Goal: Task Accomplishment & Management: Complete application form

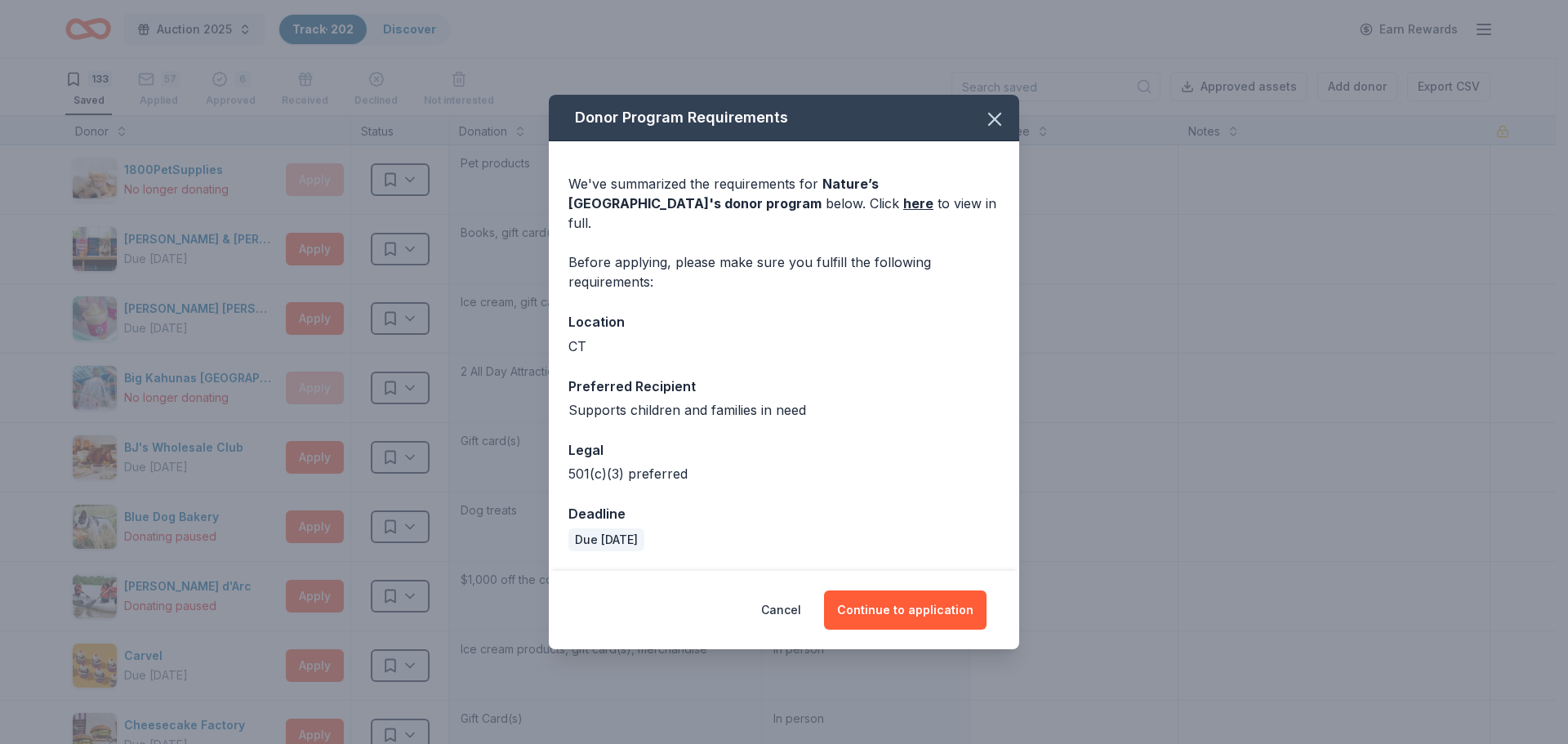
scroll to position [1960, 0]
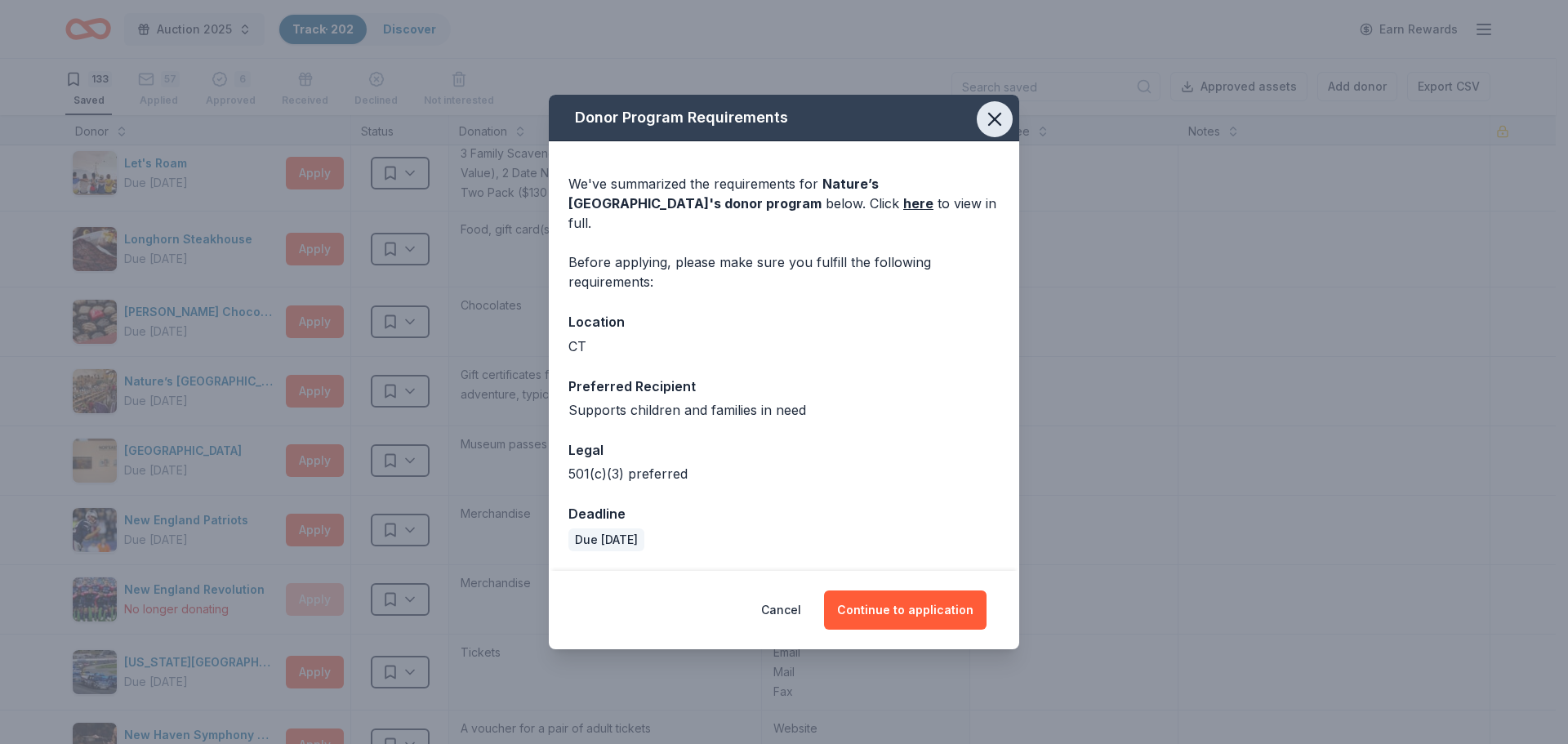
click at [992, 125] on icon "button" at bounding box center [995, 120] width 12 height 12
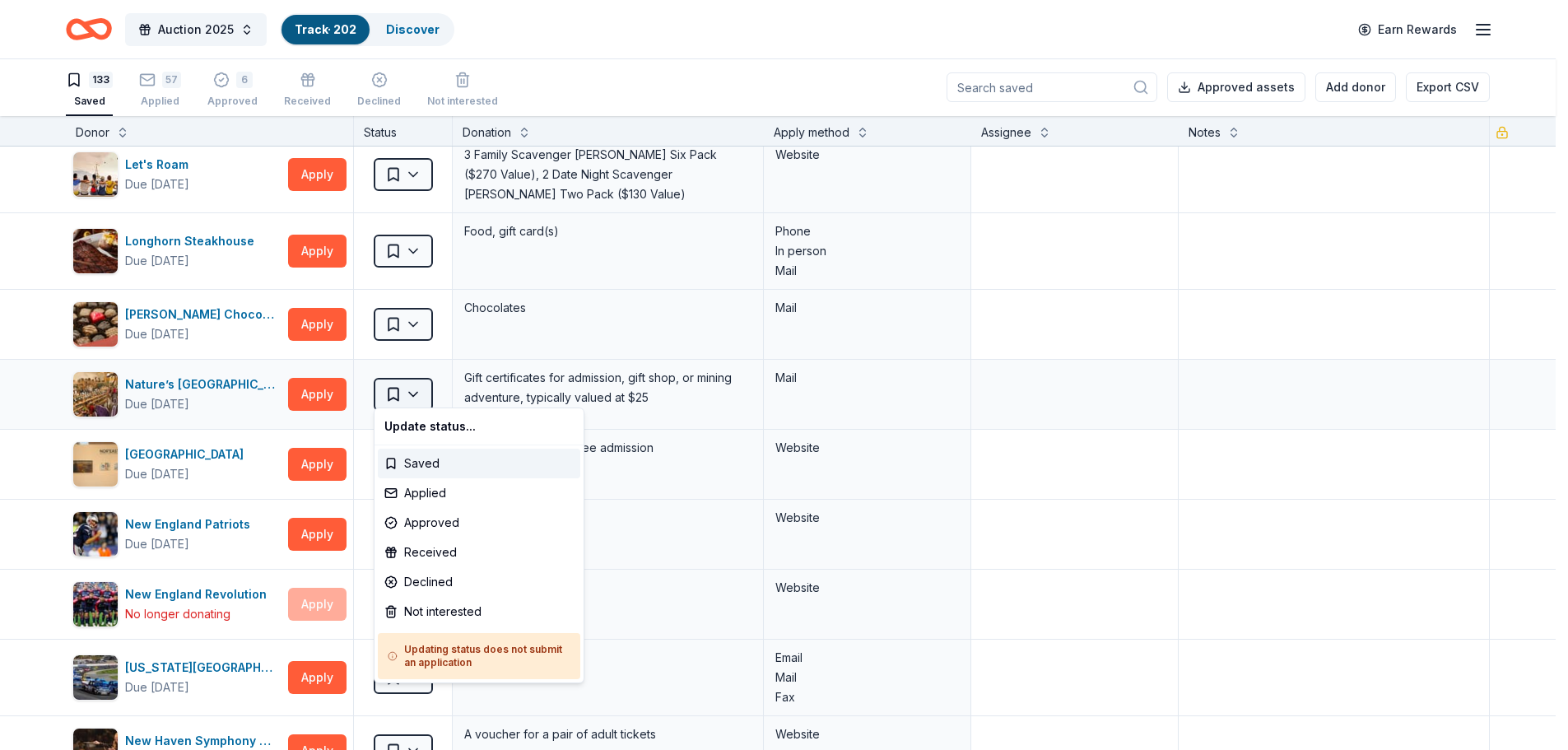
click at [418, 384] on html "Auction 2025 Track · 202 Discover Earn Rewards 133 Saved 57 Applied 6 Approved …" at bounding box center [784, 374] width 1568 height 750
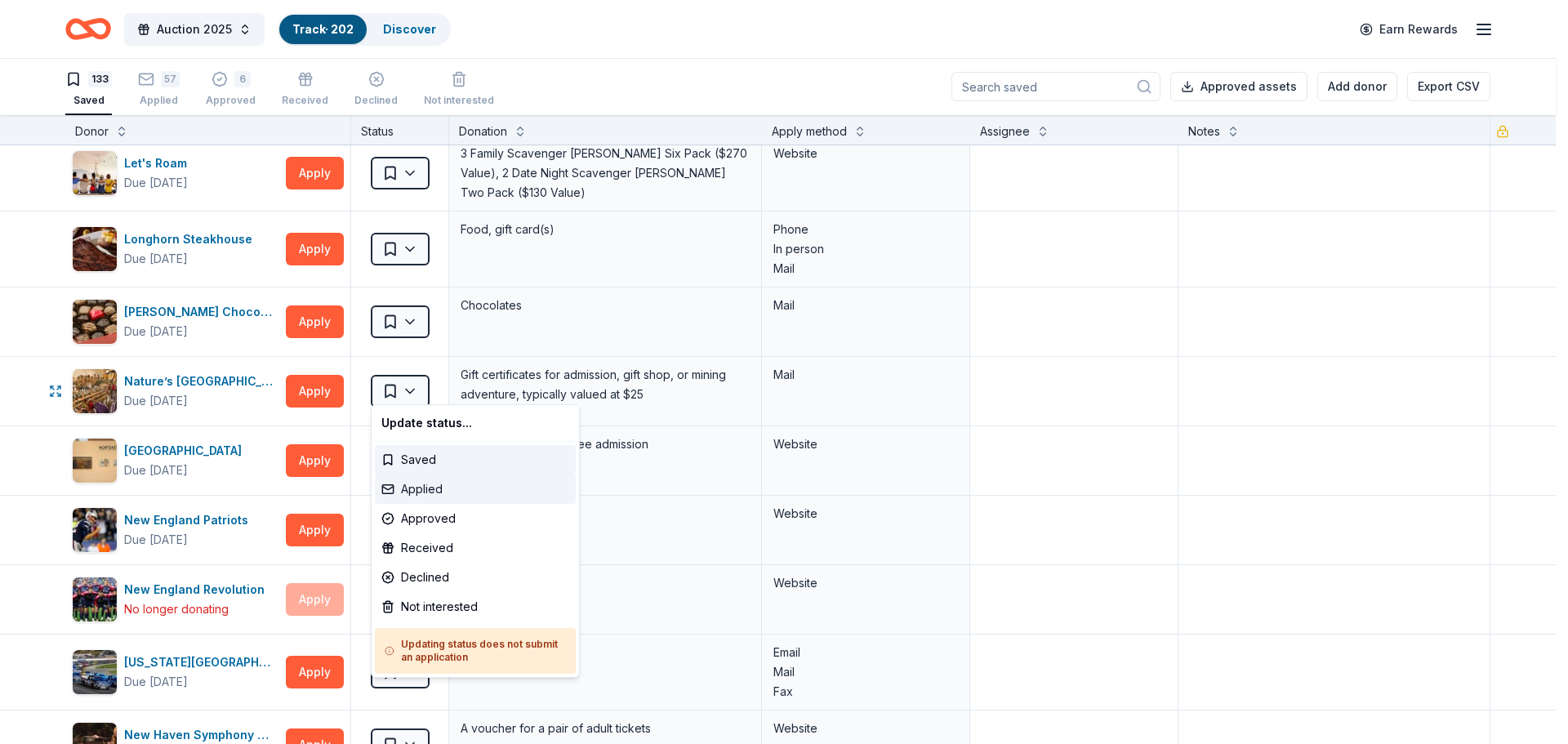
click at [415, 494] on div "Applied" at bounding box center [475, 489] width 201 height 29
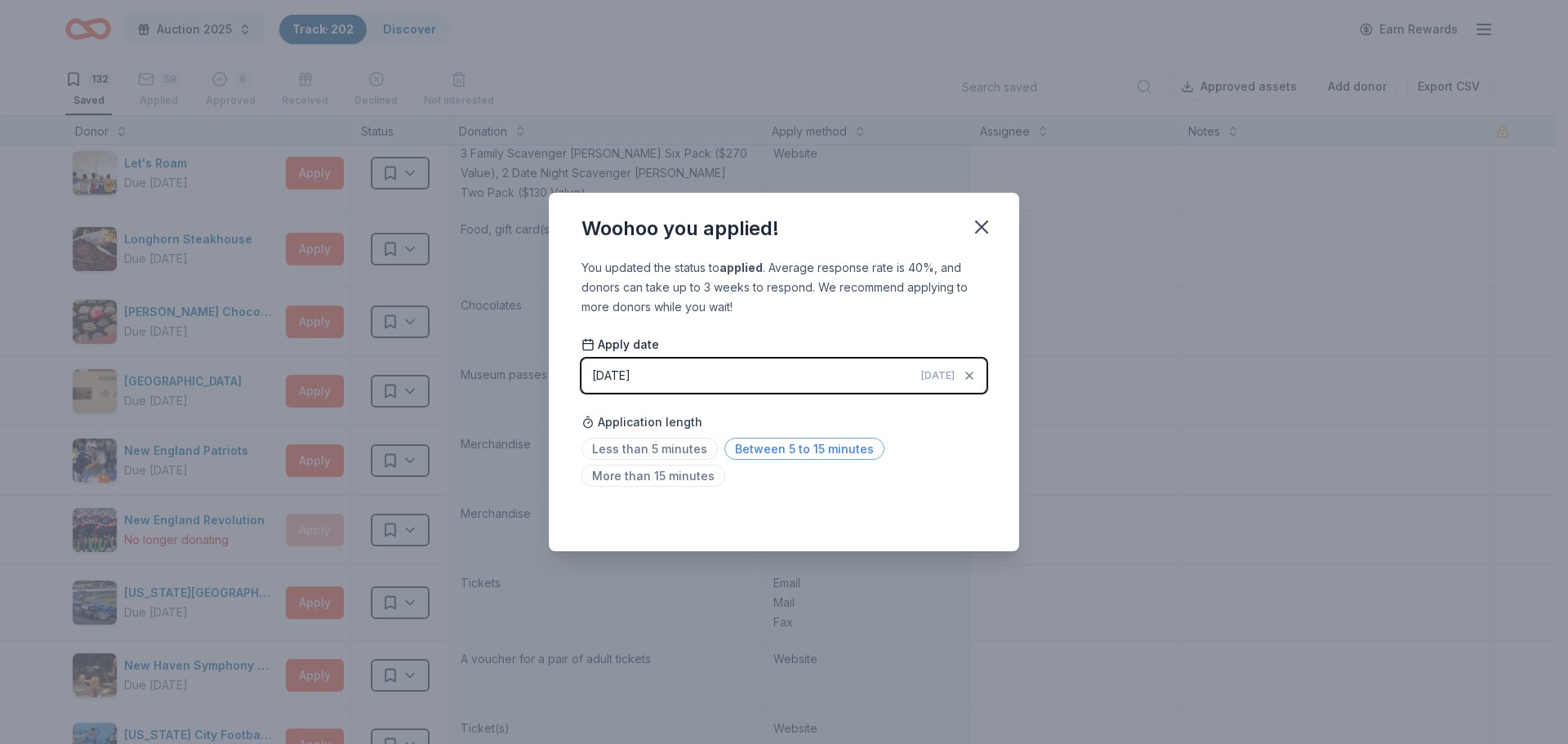
click at [771, 449] on span "Between 5 to 15 minutes" at bounding box center [804, 449] width 160 height 22
click at [986, 226] on icon "button" at bounding box center [981, 227] width 23 height 23
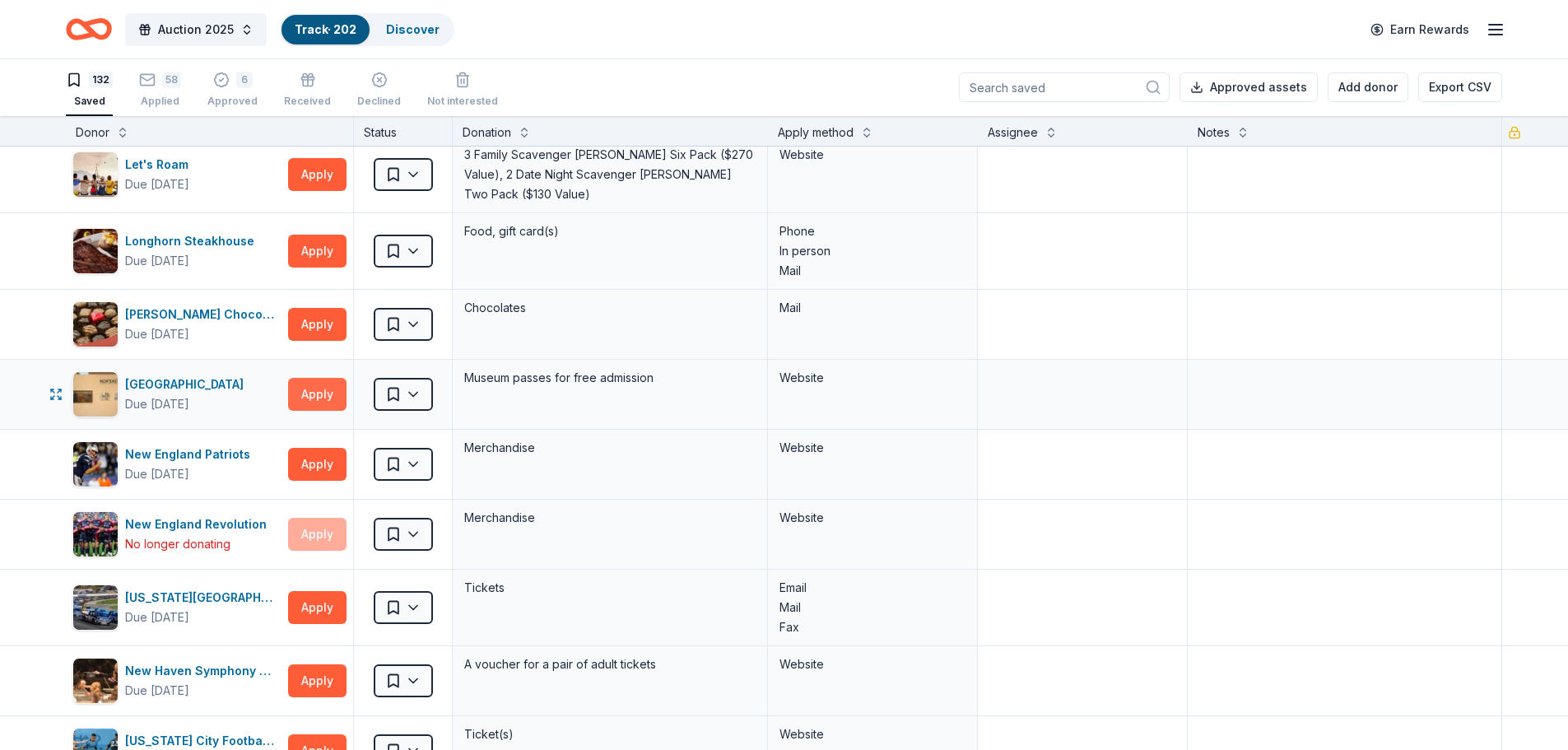
click at [315, 390] on button "Apply" at bounding box center [317, 394] width 58 height 33
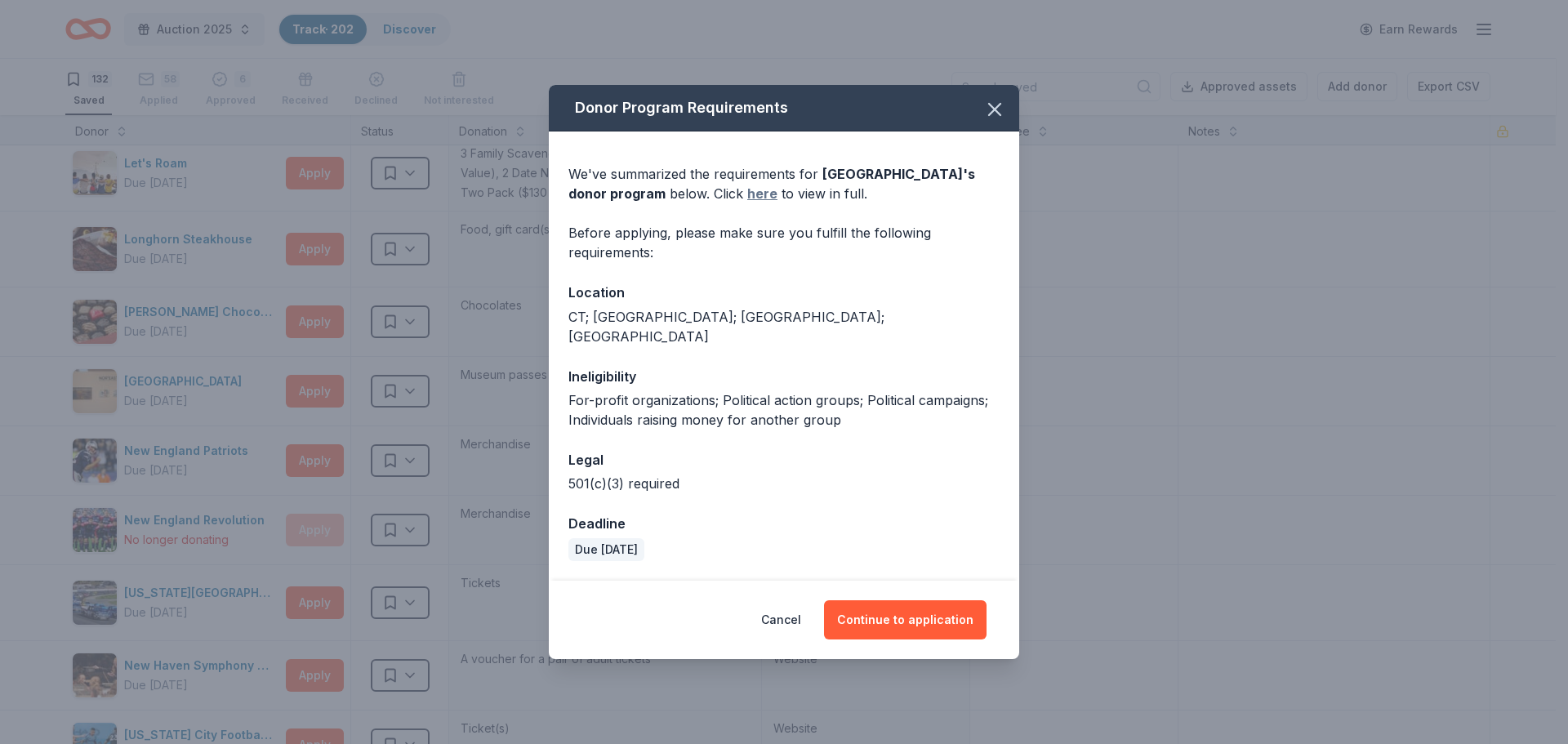
click at [777, 203] on link "here" at bounding box center [762, 193] width 30 height 19
click at [884, 609] on button "Continue to application" at bounding box center [905, 619] width 162 height 39
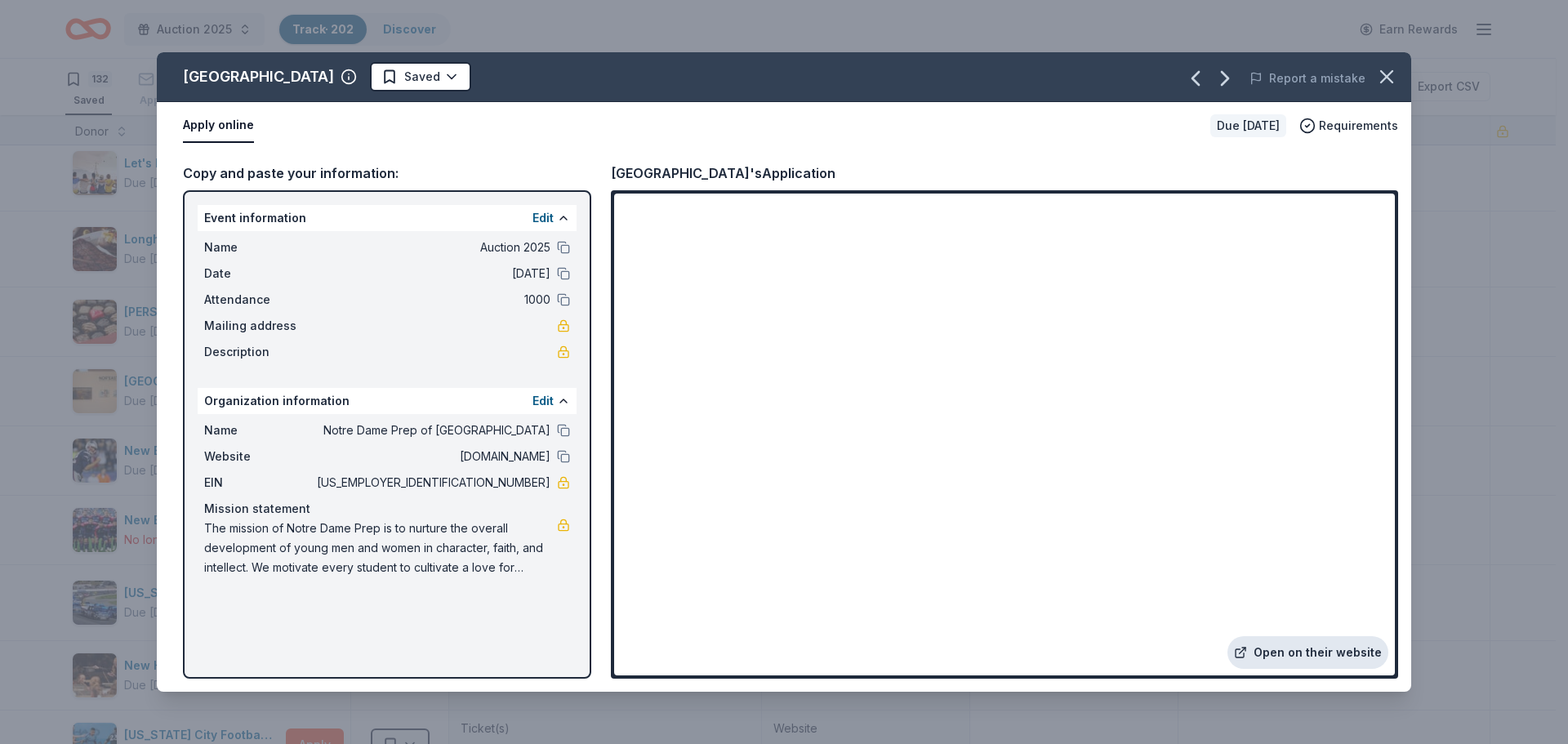
click at [1288, 654] on link "Open on their website" at bounding box center [1308, 652] width 161 height 33
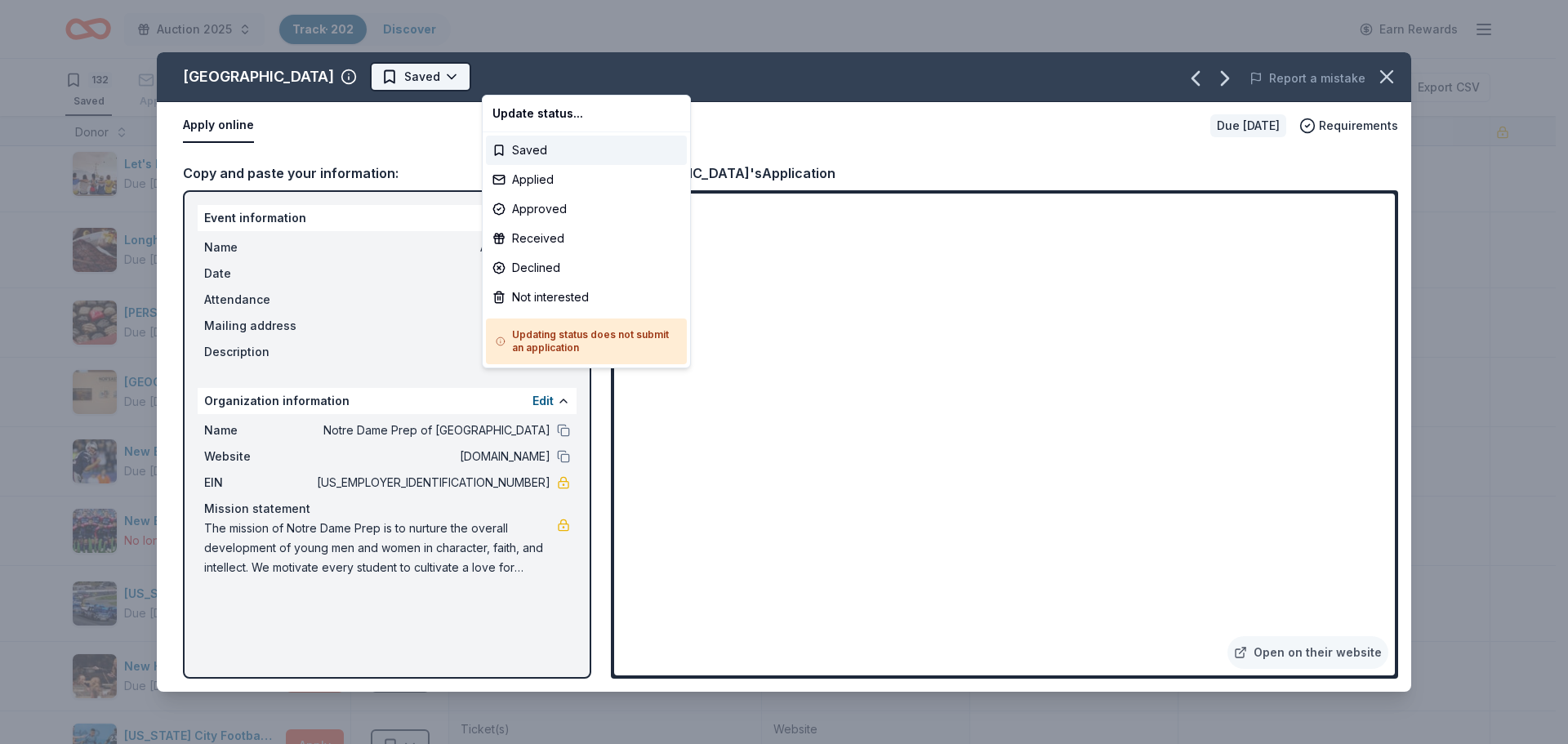
click at [544, 78] on html "Auction 2025 Track · 202 Discover Earn Rewards 132 Saved 58 Applied 6 Approved …" at bounding box center [784, 372] width 1568 height 744
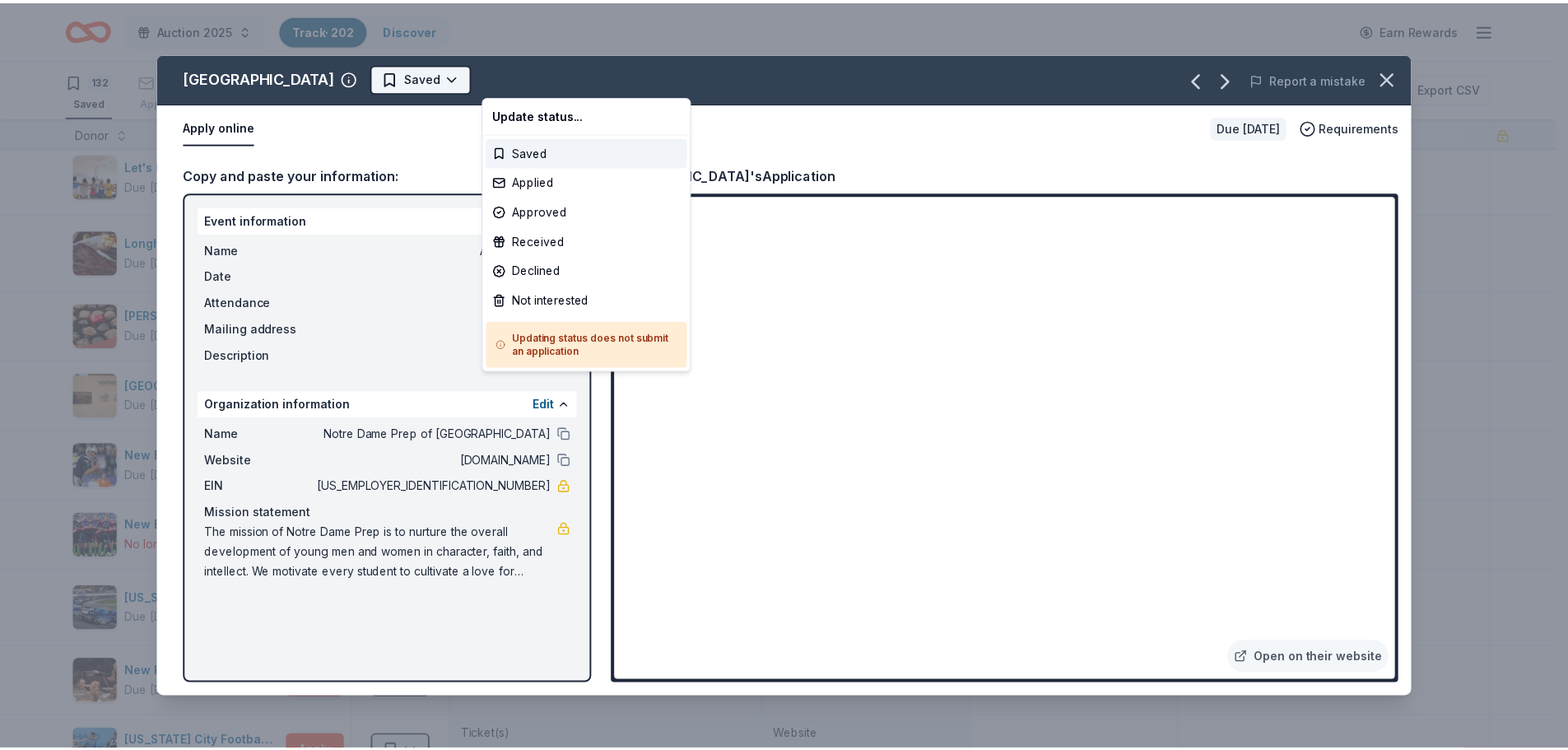
scroll to position [0, 0]
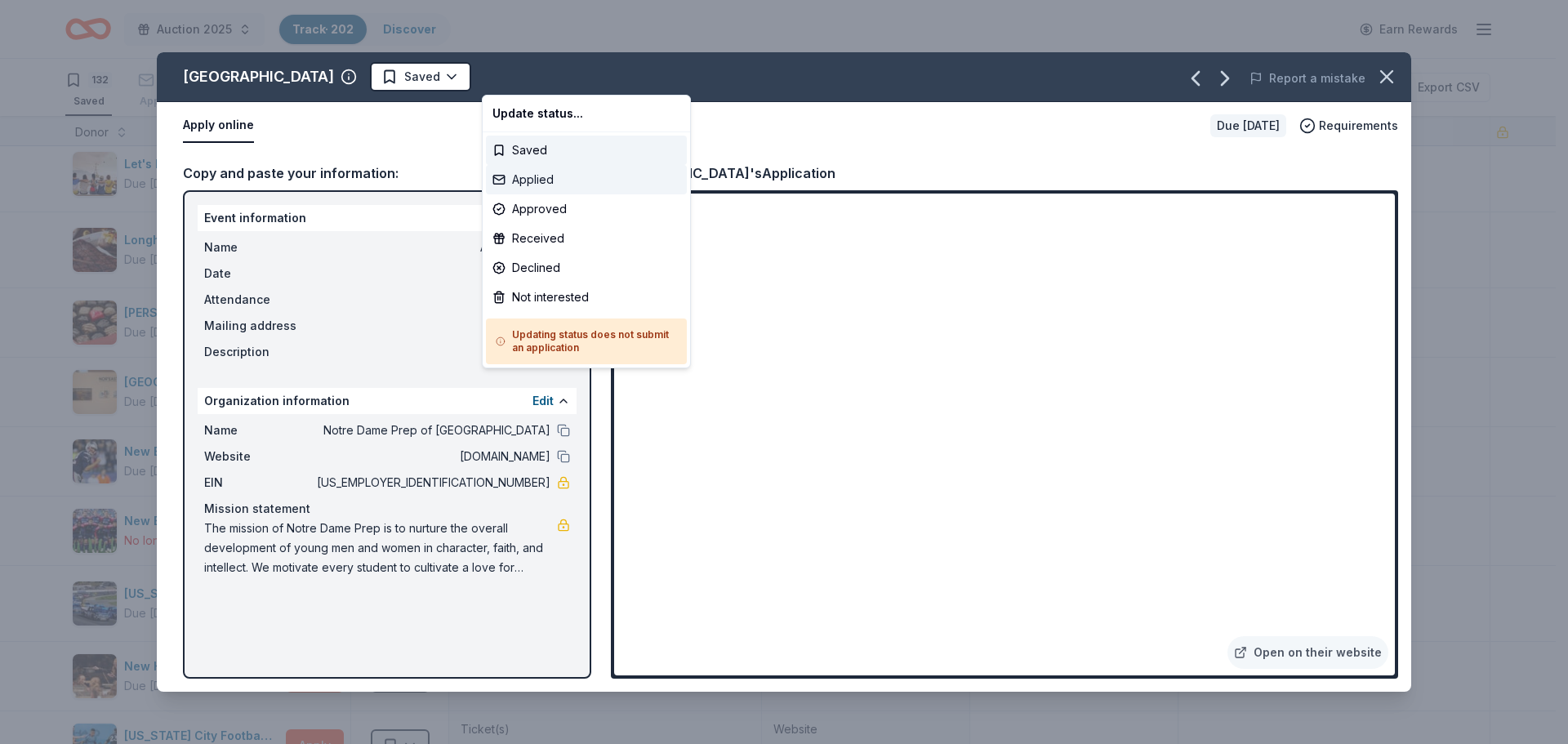
click at [542, 182] on div "Applied" at bounding box center [587, 179] width 201 height 29
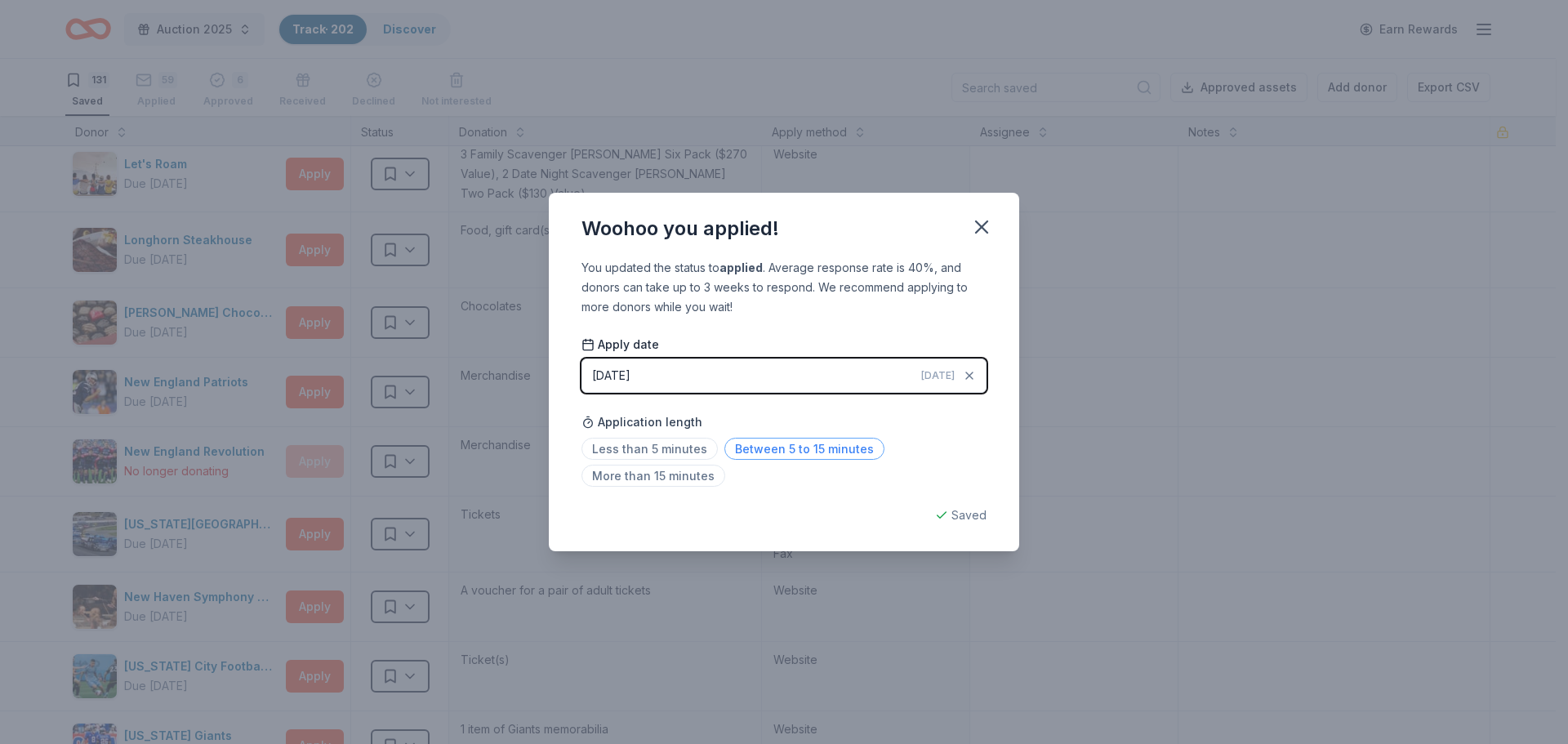
click at [816, 452] on span "Between 5 to 15 minutes" at bounding box center [804, 449] width 160 height 22
click at [986, 220] on icon "button" at bounding box center [981, 227] width 23 height 23
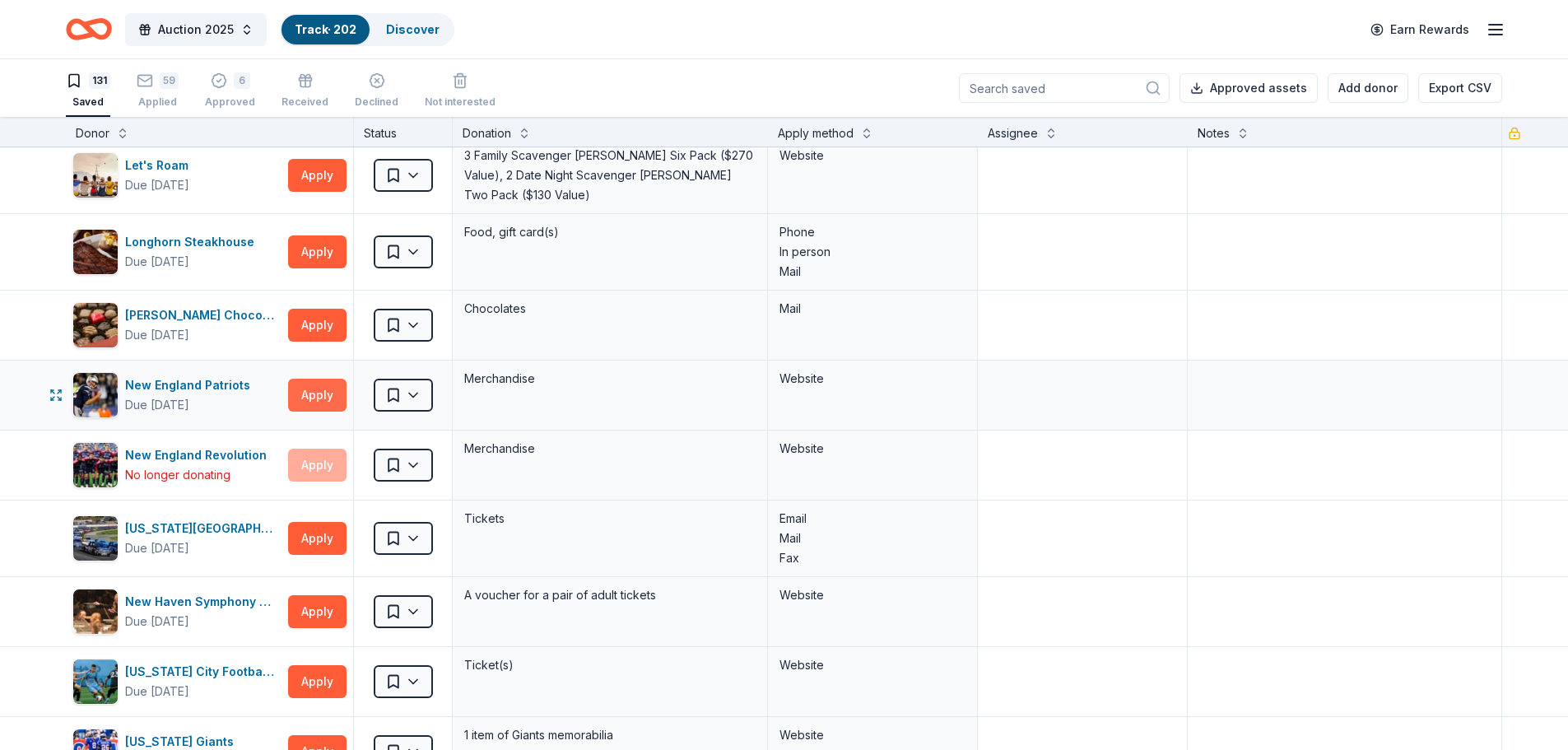
click at [338, 397] on button "Apply" at bounding box center [317, 395] width 58 height 33
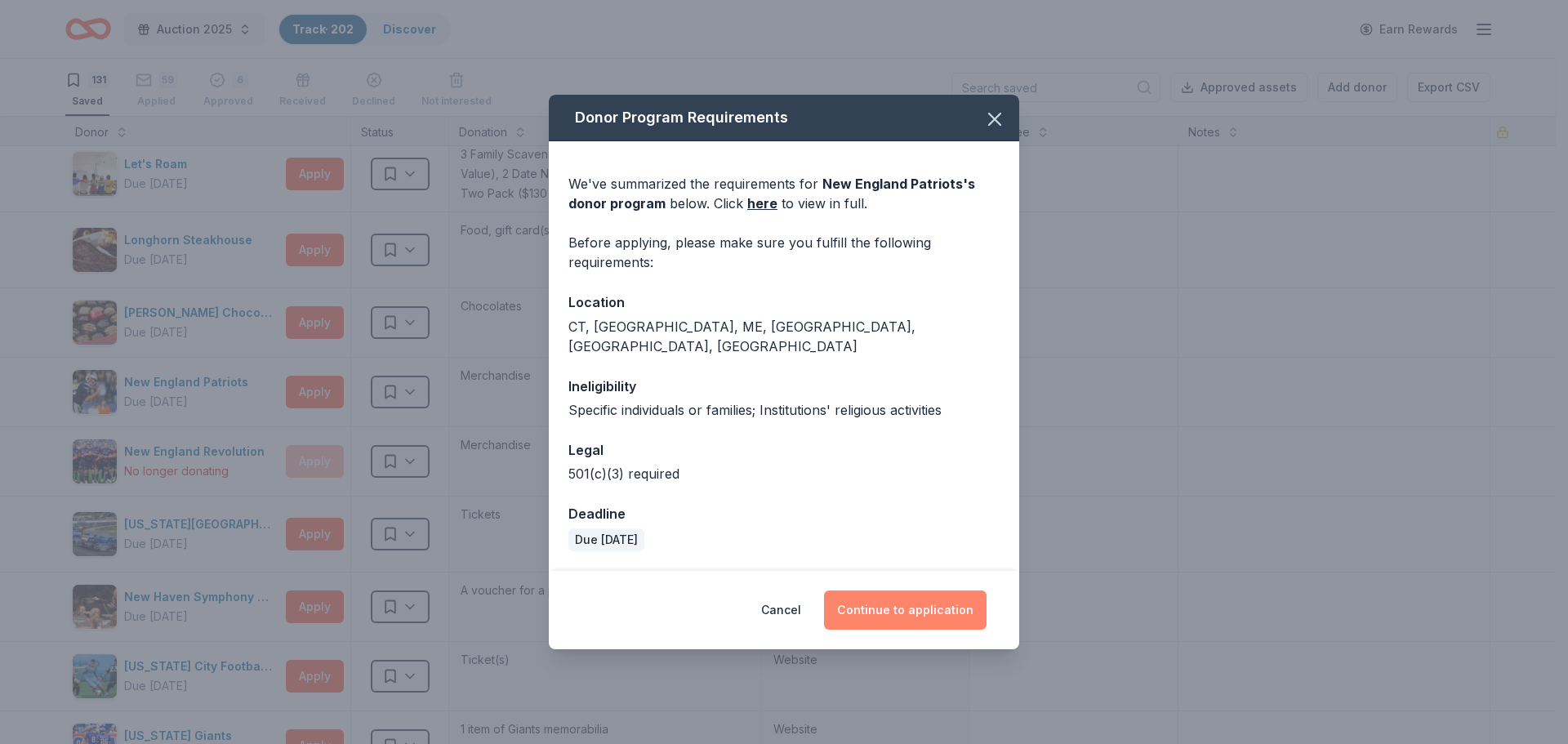
click at [883, 605] on button "Continue to application" at bounding box center [905, 610] width 162 height 39
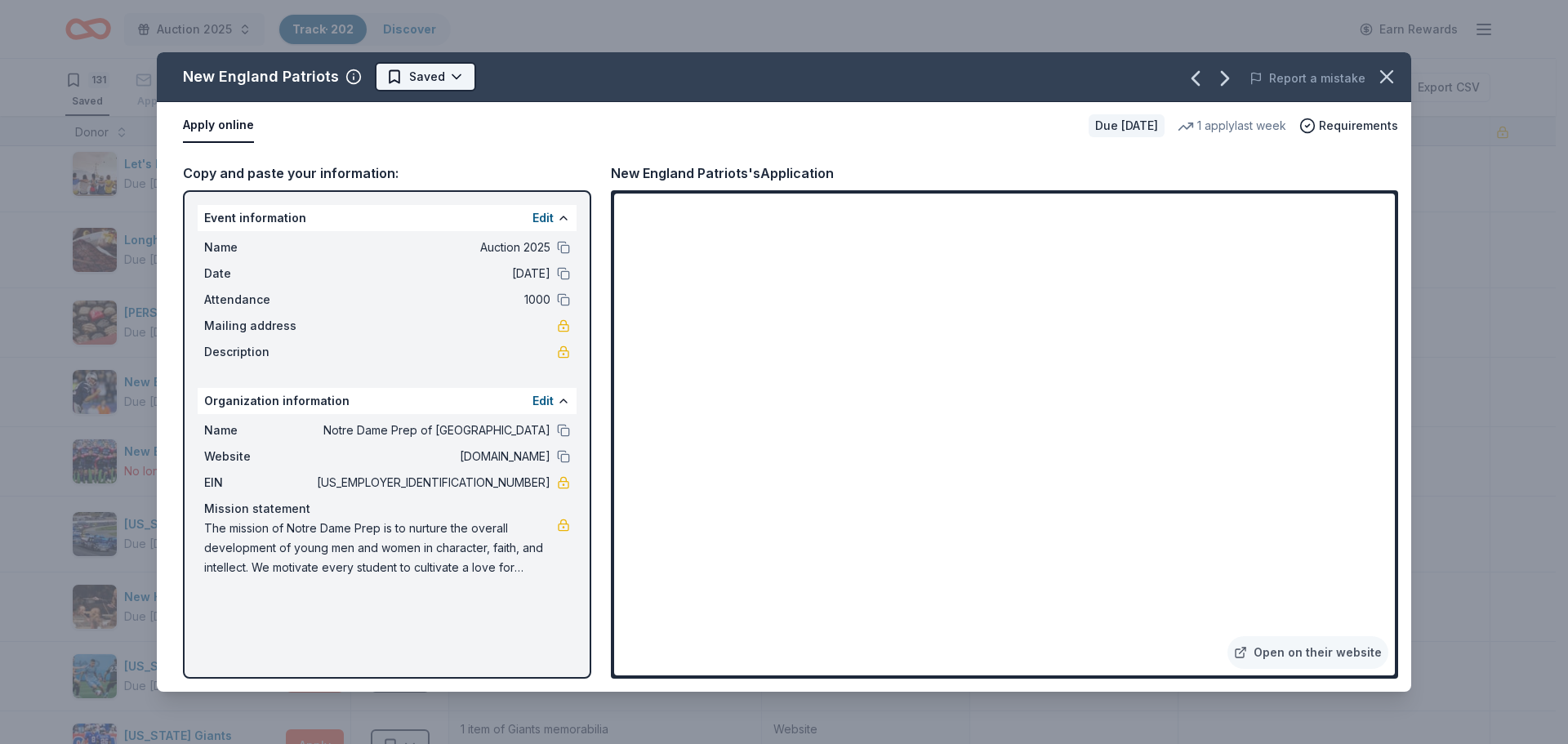
click at [413, 82] on html "Auction 2025 Track · 202 Discover Earn Rewards 131 Saved 59 Applied 6 Approved …" at bounding box center [784, 372] width 1568 height 744
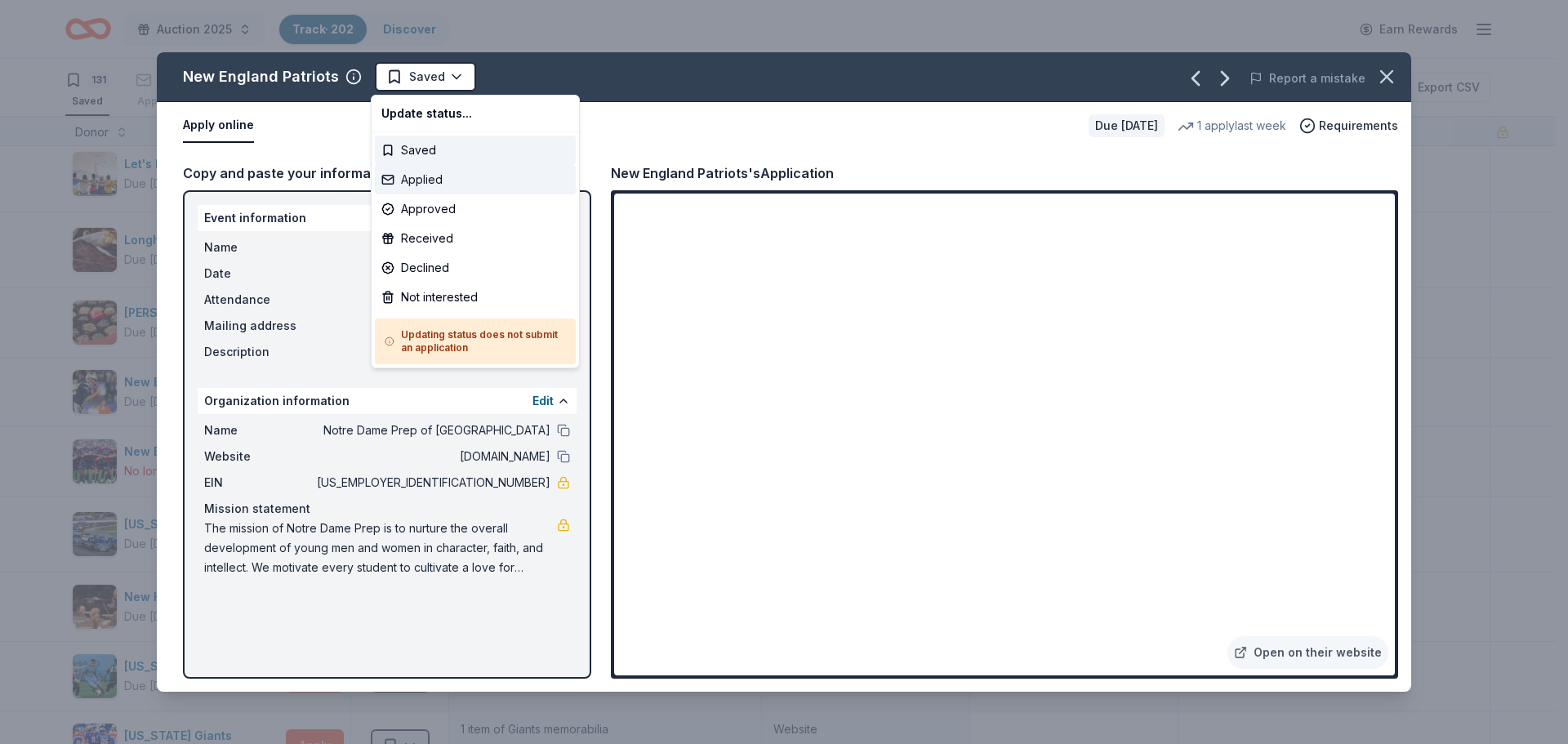
click at [417, 184] on div "Applied" at bounding box center [475, 179] width 201 height 29
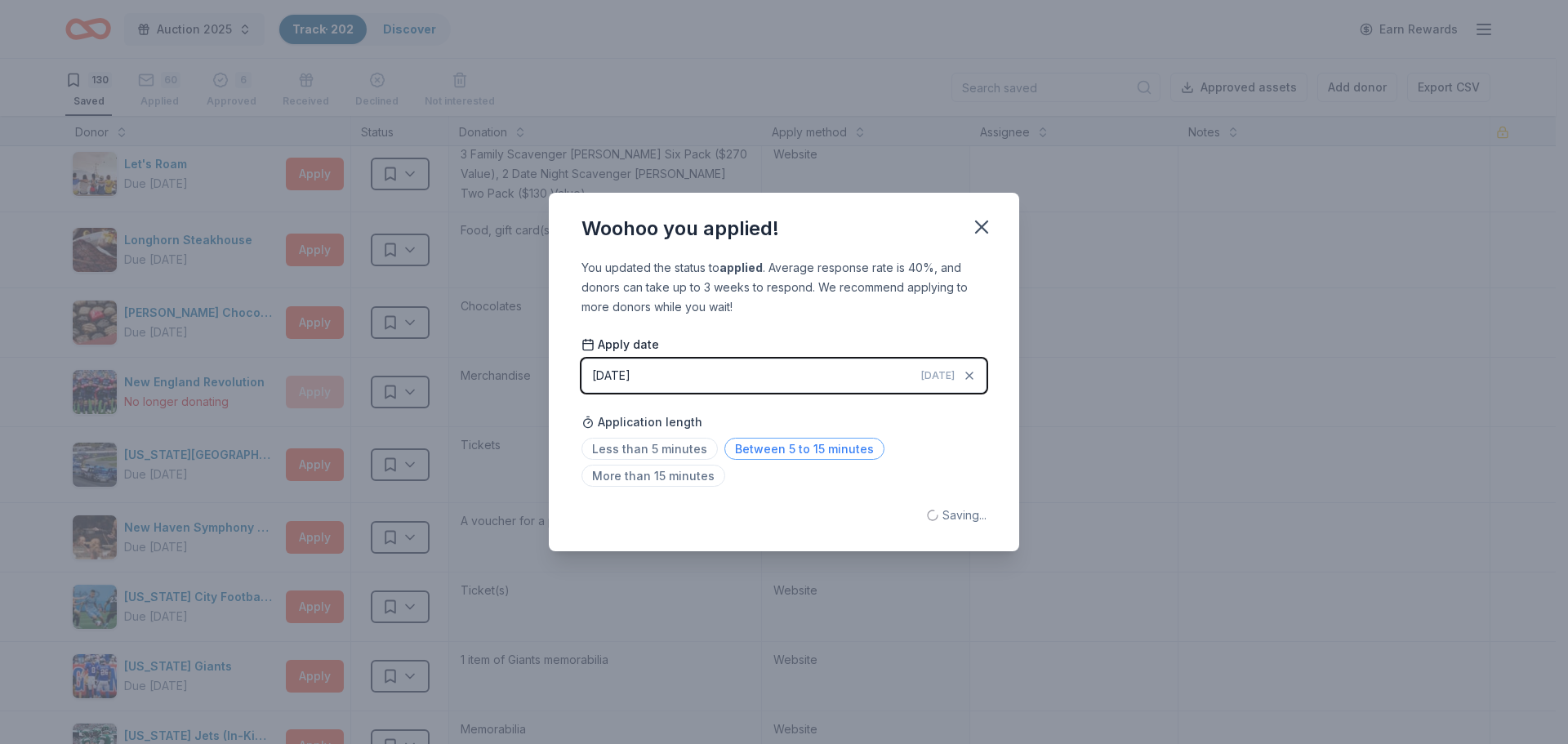
click at [803, 452] on span "Between 5 to 15 minutes" at bounding box center [804, 449] width 160 height 22
click at [981, 222] on icon "button" at bounding box center [981, 227] width 23 height 23
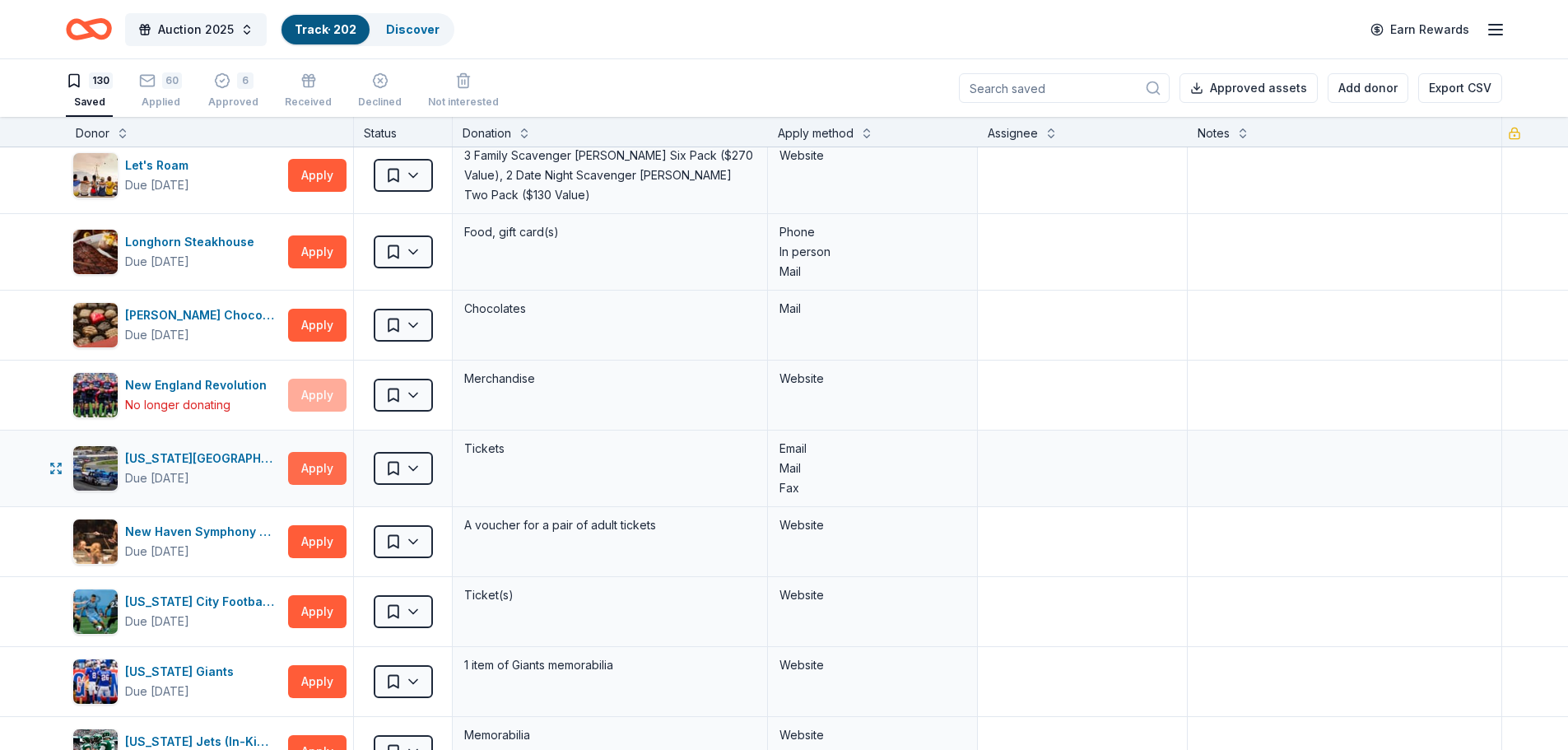
click at [317, 461] on button "Apply" at bounding box center [317, 468] width 58 height 33
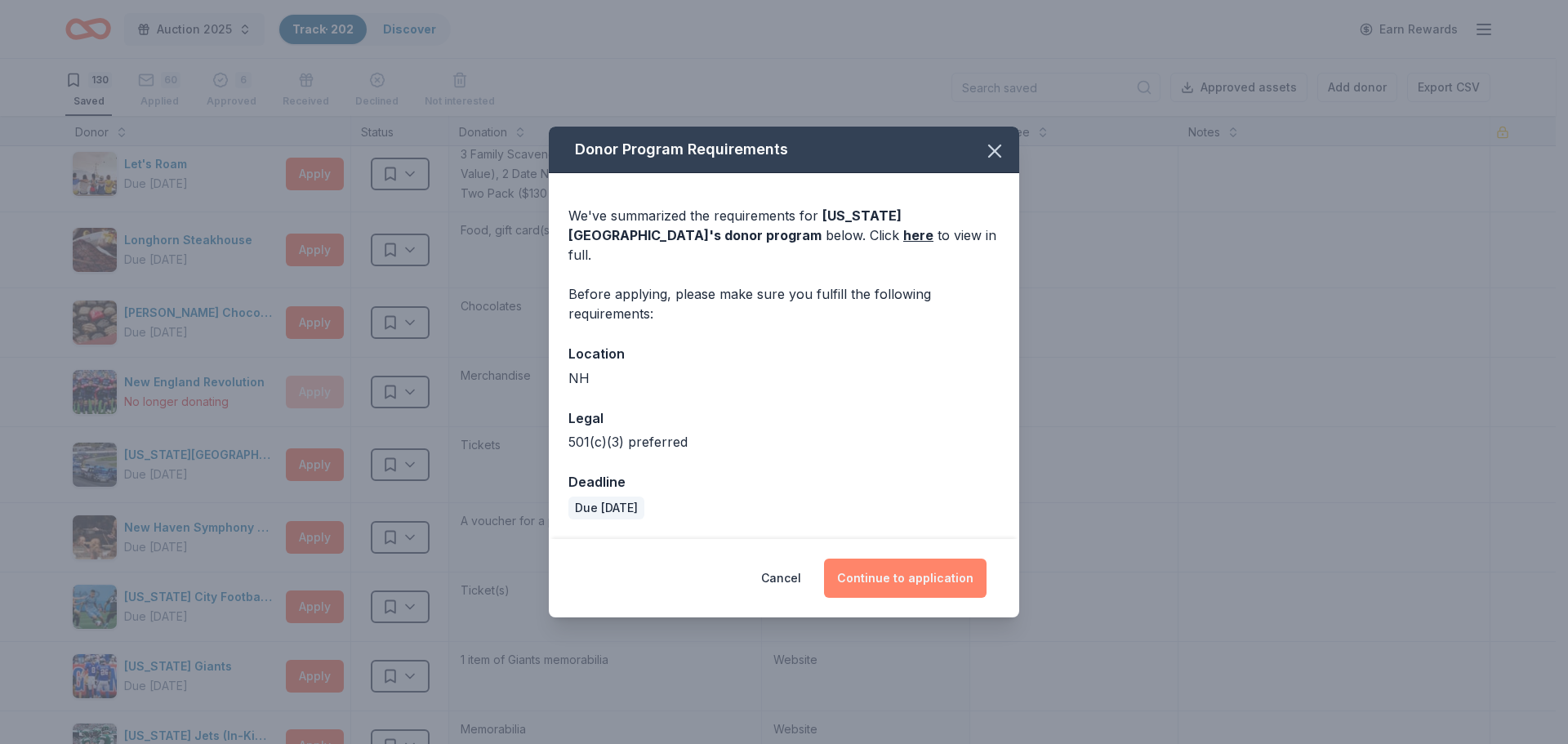
click at [901, 568] on button "Continue to application" at bounding box center [905, 578] width 162 height 39
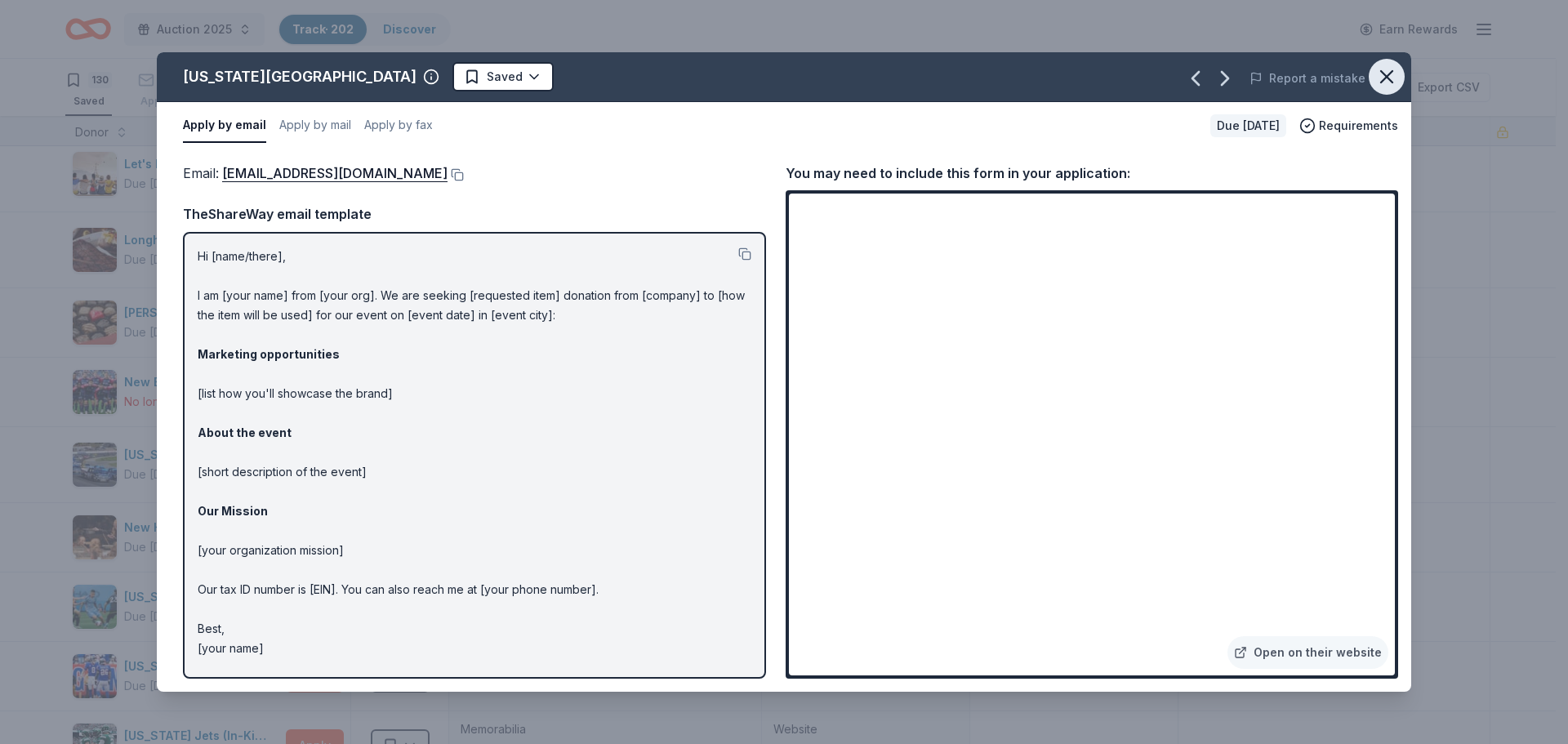
click at [1389, 75] on icon "button" at bounding box center [1386, 76] width 23 height 23
